Goal: Task Accomplishment & Management: Use online tool/utility

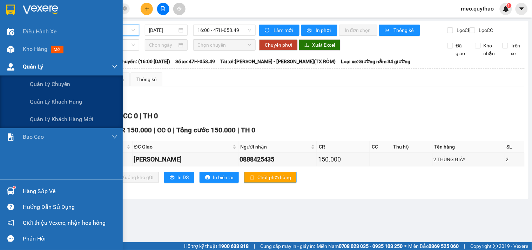
click at [20, 58] on div "Quản Lý" at bounding box center [61, 67] width 123 height 18
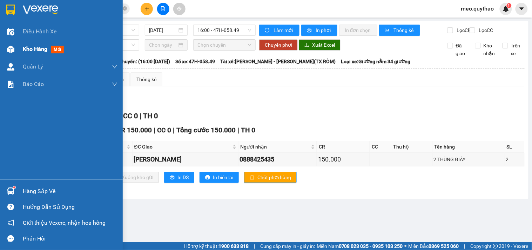
click at [48, 57] on div "Kho hàng mới" at bounding box center [70, 49] width 95 height 18
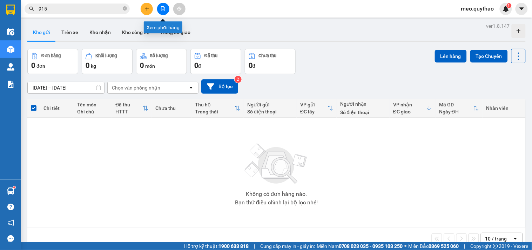
click at [163, 8] on icon "file-add" at bounding box center [163, 8] width 5 height 5
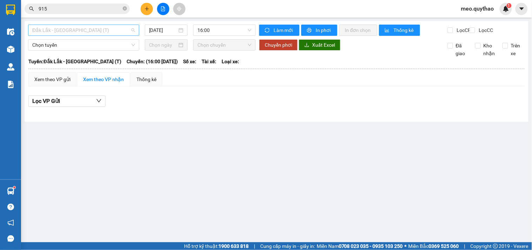
click at [79, 34] on span "Đắk Lắk - [GEOGRAPHIC_DATA] (T)" at bounding box center [83, 30] width 103 height 11
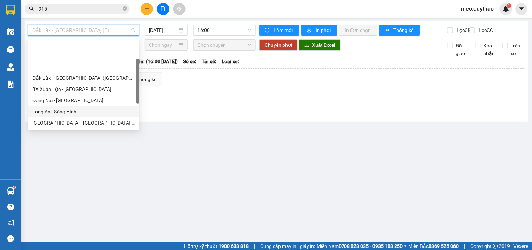
scroll to position [101, 0]
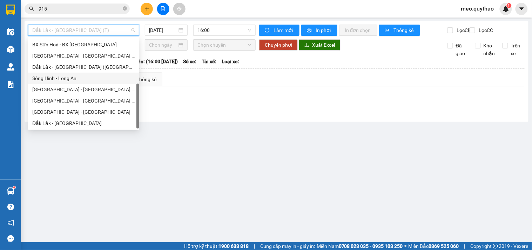
click at [86, 79] on div "Sông Hinh - Long An" at bounding box center [83, 78] width 103 height 8
type input "[DATE]"
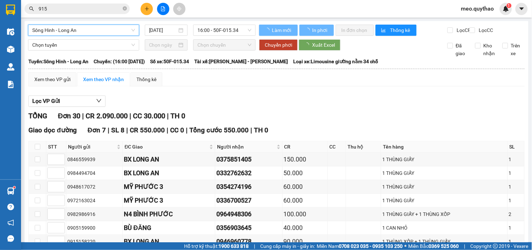
click at [98, 28] on span "Sông Hinh - Long An" at bounding box center [83, 30] width 103 height 11
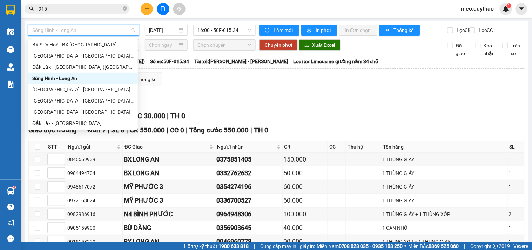
scroll to position [23, 0]
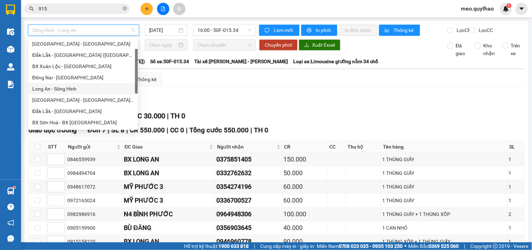
click at [70, 86] on div "Long An - Sông Hinh" at bounding box center [82, 89] width 101 height 8
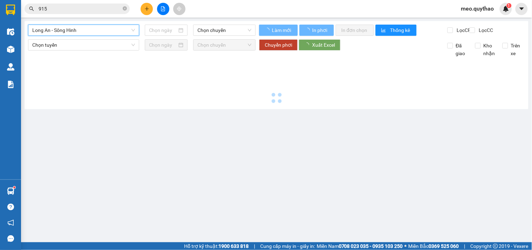
type input "[DATE]"
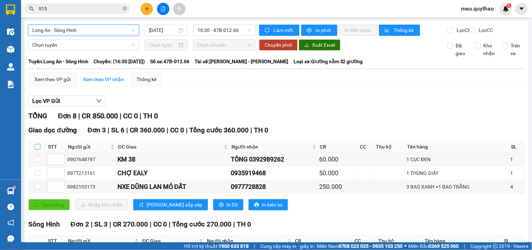
click at [36, 149] on input "checkbox" at bounding box center [38, 147] width 6 height 6
checkbox input "true"
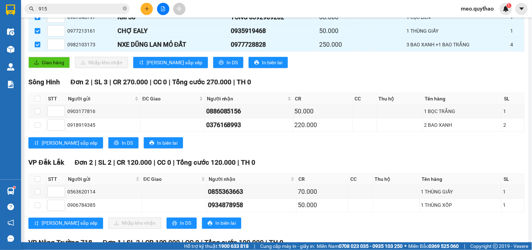
scroll to position [156, 0]
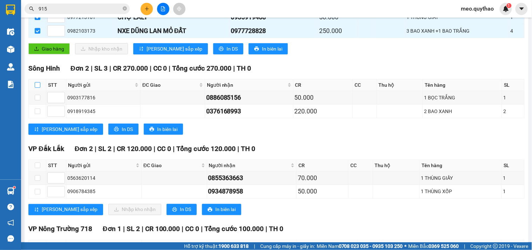
click at [35, 88] on input "checkbox" at bounding box center [38, 85] width 6 height 6
checkbox input "true"
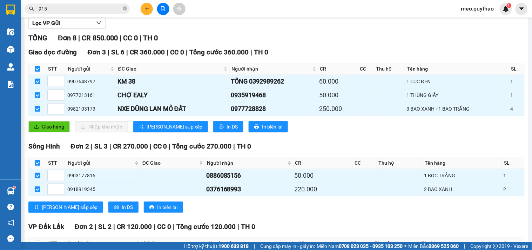
scroll to position [0, 0]
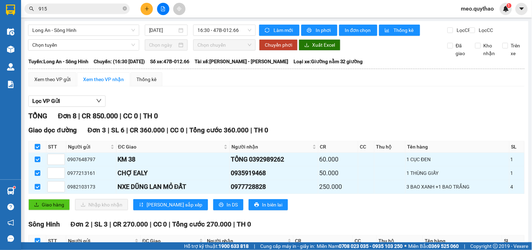
click at [366, 36] on div "Làm mới In phơi In đơn chọn Thống kê" at bounding box center [353, 30] width 188 height 11
click at [366, 35] on button "In đơn chọn" at bounding box center [358, 30] width 38 height 11
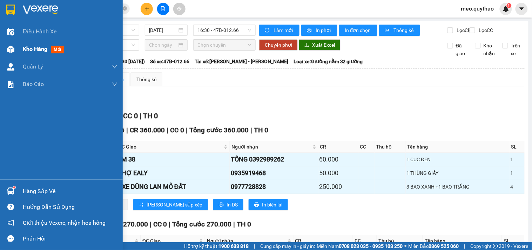
click at [28, 46] on span "Kho hàng" at bounding box center [35, 49] width 25 height 7
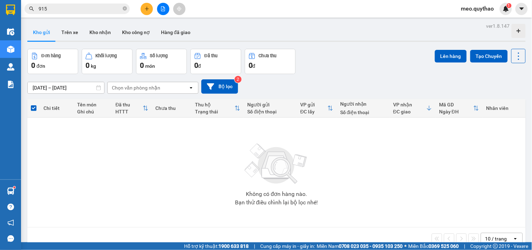
click at [490, 3] on div "meo.quythao 1" at bounding box center [483, 9] width 56 height 12
click at [487, 7] on span "meo.quythao" at bounding box center [477, 8] width 44 height 9
click at [473, 25] on span "Đăng xuất" at bounding box center [480, 22] width 29 height 8
